Goal: Check status

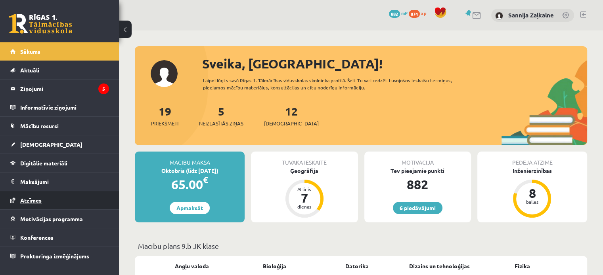
click at [29, 200] on span "Atzīmes" at bounding box center [30, 200] width 21 height 7
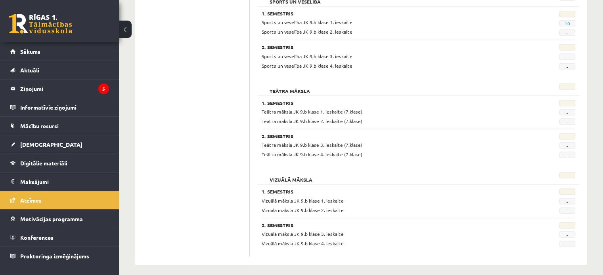
scroll to position [1475, 0]
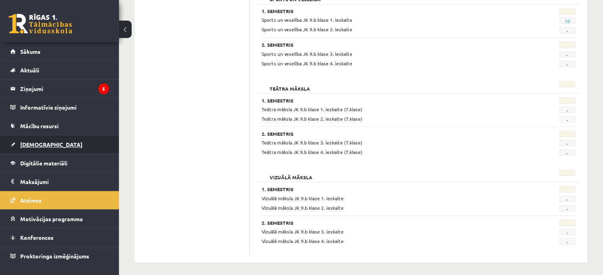
click at [35, 146] on span "[DEMOGRAPHIC_DATA]" at bounding box center [51, 144] width 62 height 7
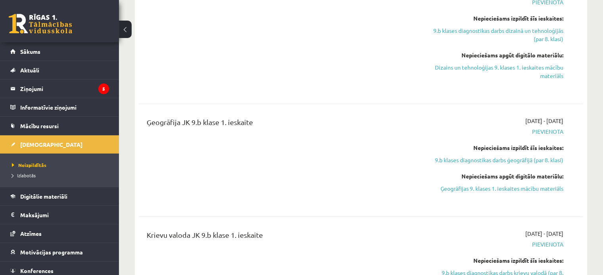
scroll to position [674, 0]
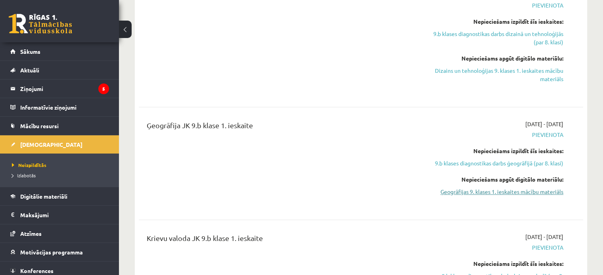
click at [516, 196] on link "Ģeogrāfijas 9. klases 1. ieskaites mācību materiāls" at bounding box center [497, 192] width 131 height 8
